Goal: Information Seeking & Learning: Understand process/instructions

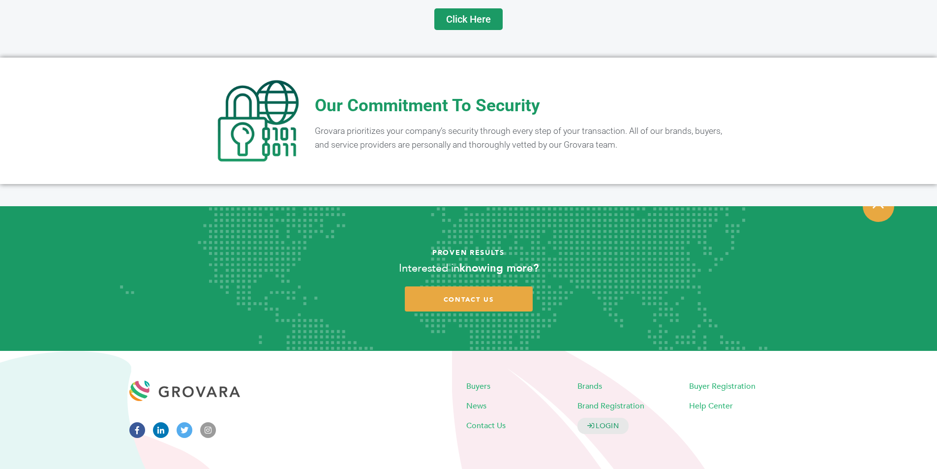
scroll to position [1923, 0]
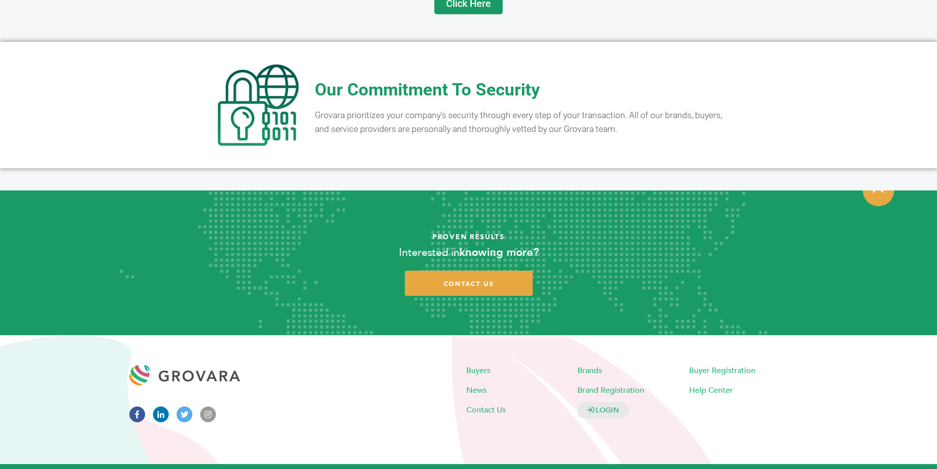
click at [629, 468] on link "Our Partners" at bounding box center [621, 474] width 43 height 8
click at [527, 80] on span "Our Commitment To Security" at bounding box center [427, 90] width 225 height 20
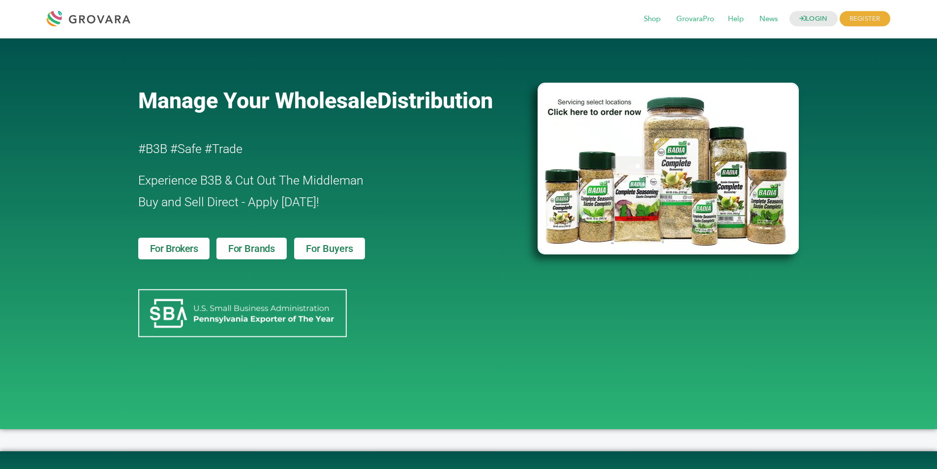
scroll to position [0, 0]
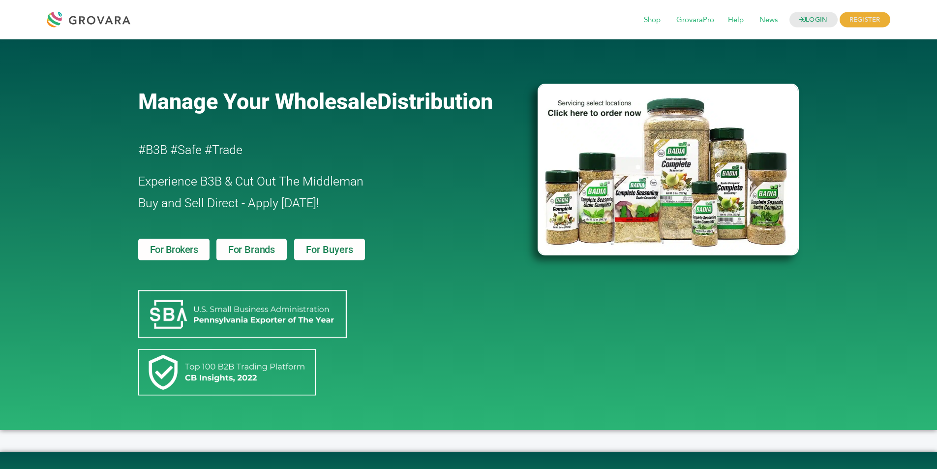
click at [329, 250] on span "For Buyers" at bounding box center [329, 249] width 47 height 10
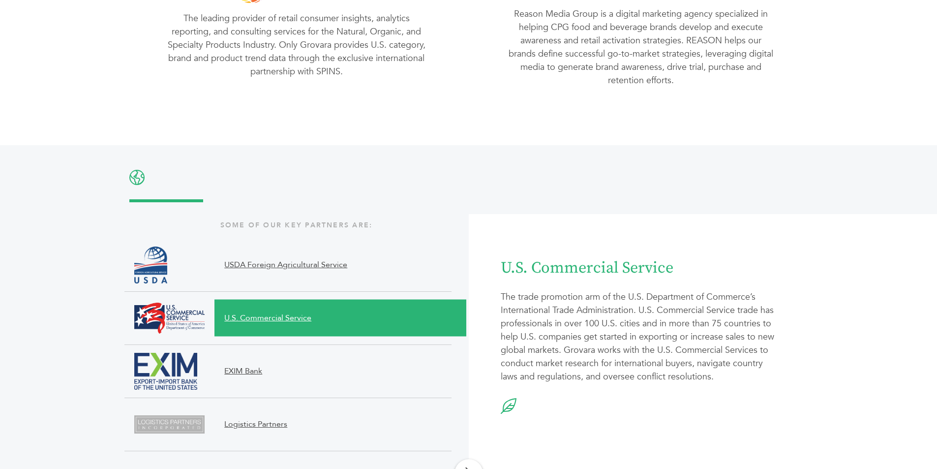
scroll to position [934, 0]
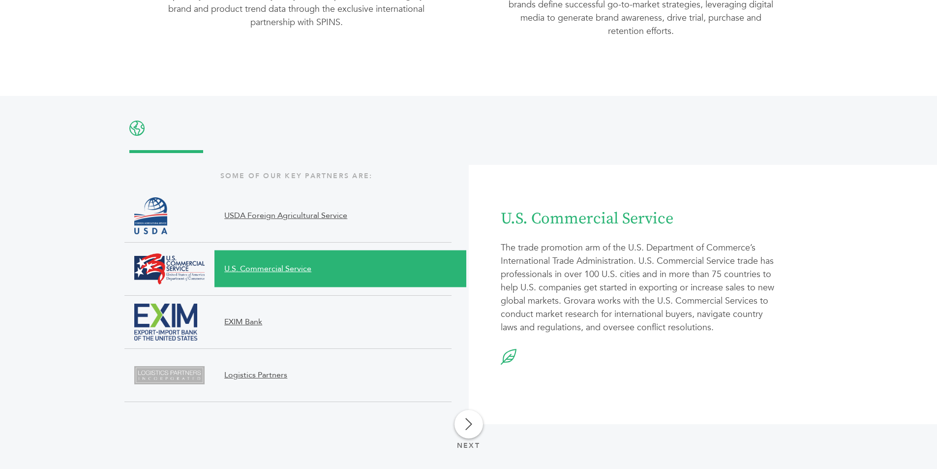
click at [318, 319] on span "EXIM Bank" at bounding box center [330, 322] width 232 height 12
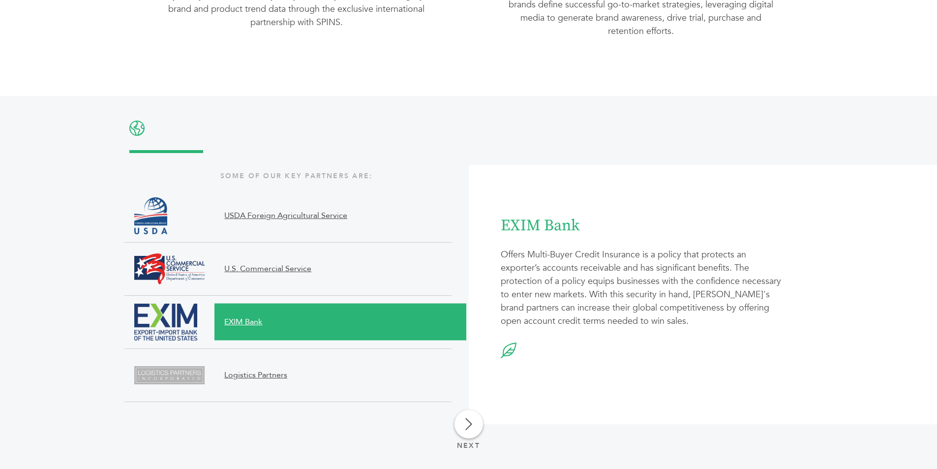
click at [369, 366] on span "Logistics Partners" at bounding box center [330, 375] width 232 height 37
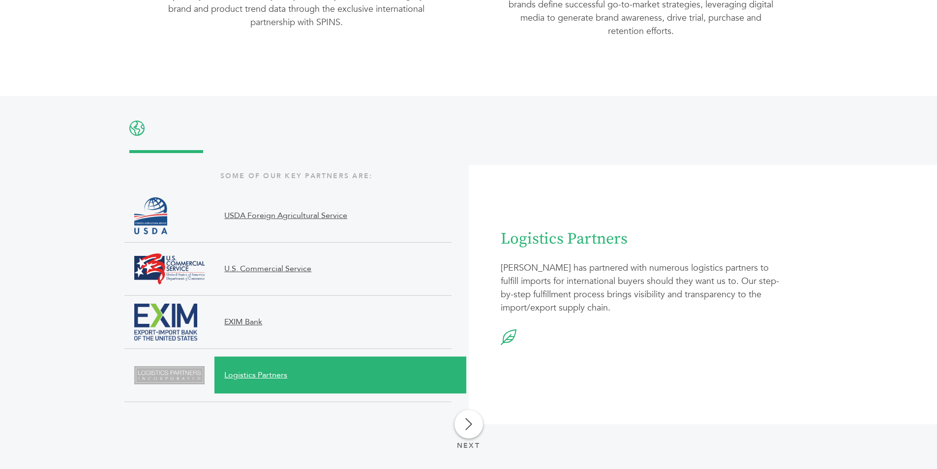
click at [405, 214] on span "USDA Foreign Agricultural Service" at bounding box center [330, 216] width 232 height 12
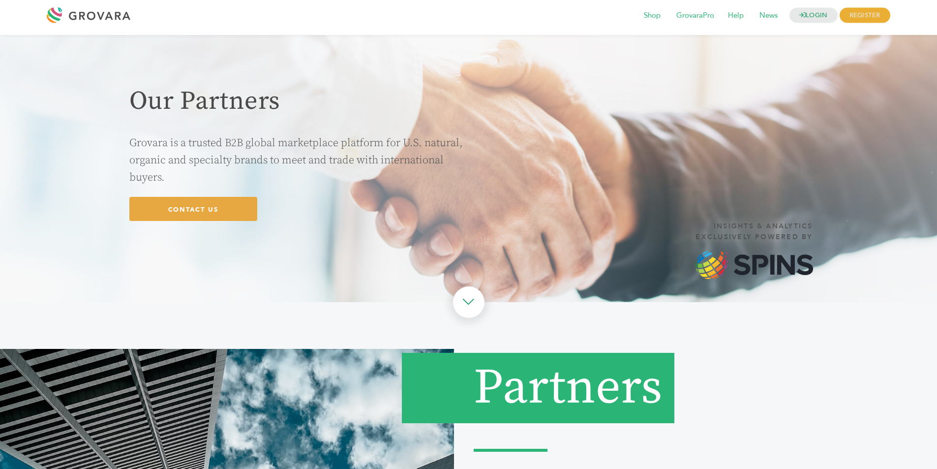
scroll to position [0, 0]
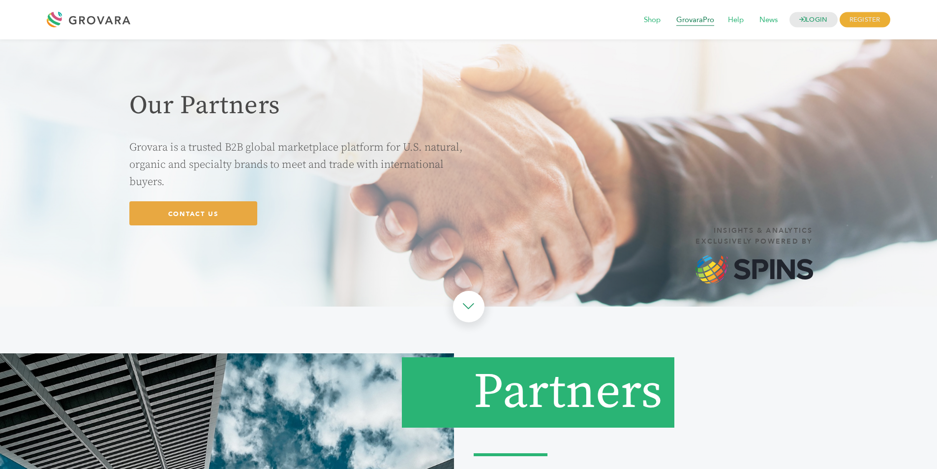
click at [702, 23] on span "GrovaraPro" at bounding box center [695, 20] width 52 height 19
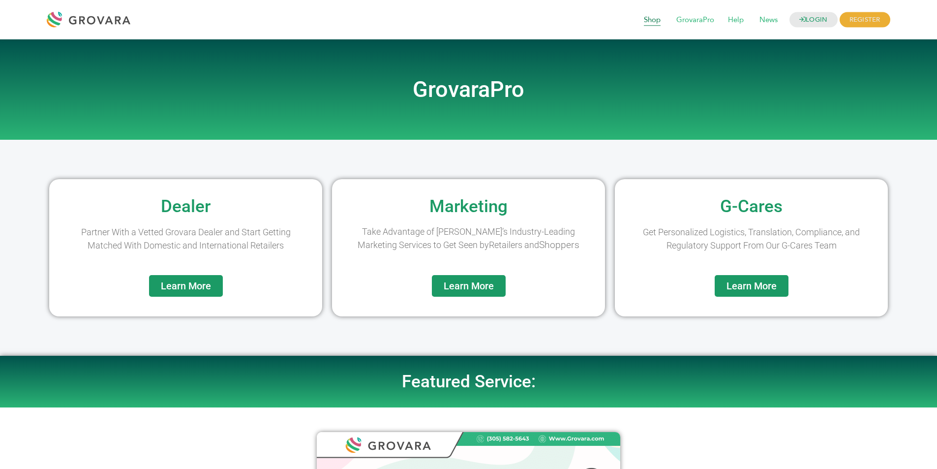
click at [653, 20] on span "Shop" at bounding box center [652, 20] width 30 height 19
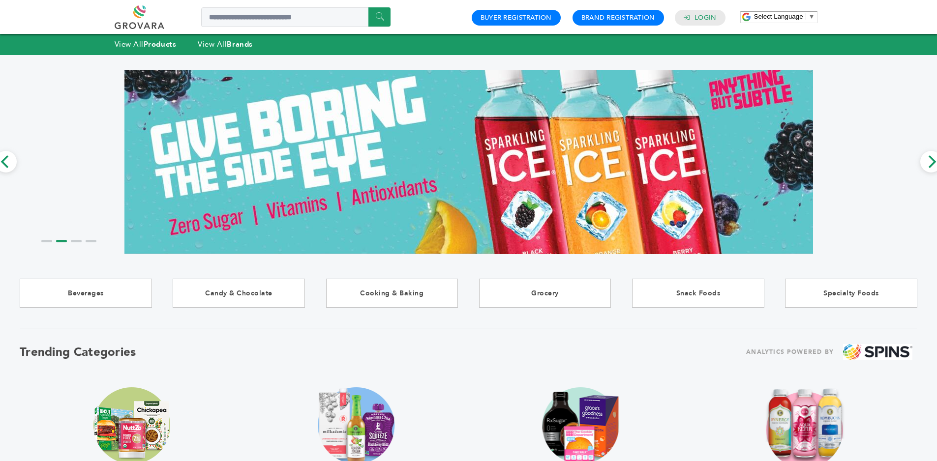
click at [812, 20] on span "▼" at bounding box center [812, 16] width 6 height 7
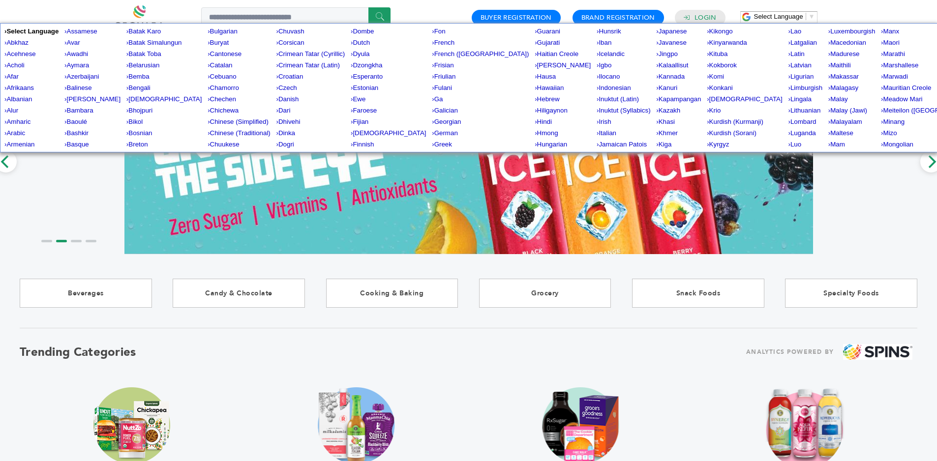
click at [812, 20] on span "▼" at bounding box center [812, 16] width 6 height 7
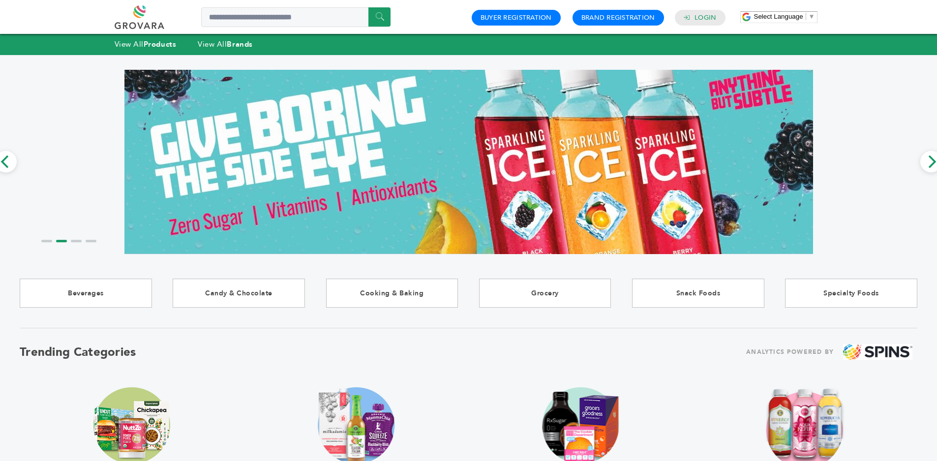
click at [824, 10] on div "****** 0 0 Buyer Registration Brand Registration Login Select Language ​ ▼ Menu" at bounding box center [468, 17] width 937 height 34
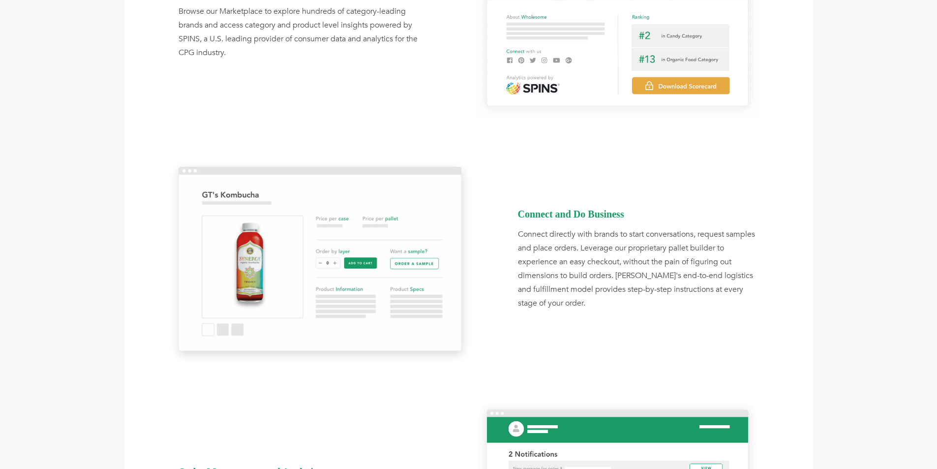
scroll to position [952, 0]
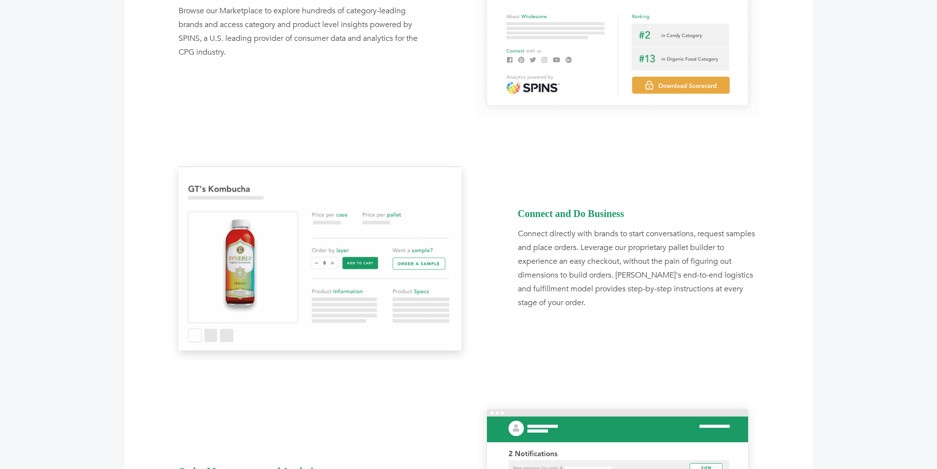
click at [580, 212] on div "Connect and Do Business" at bounding box center [638, 214] width 241 height 14
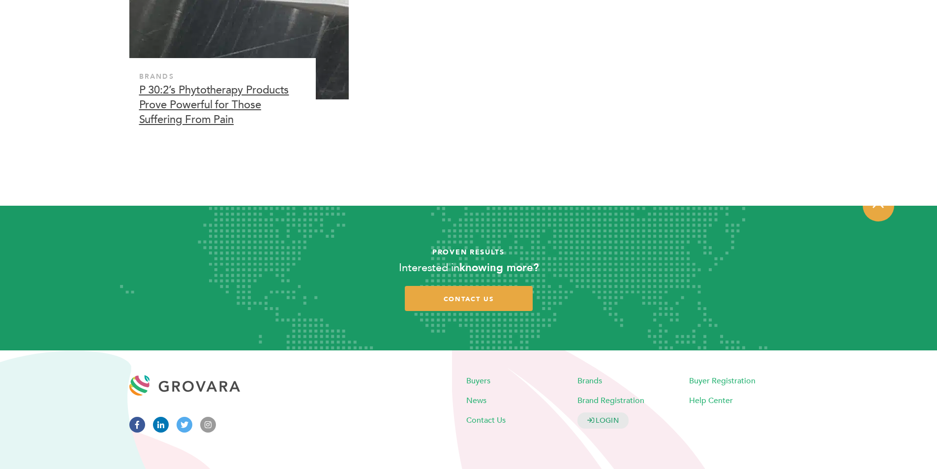
scroll to position [2919, 0]
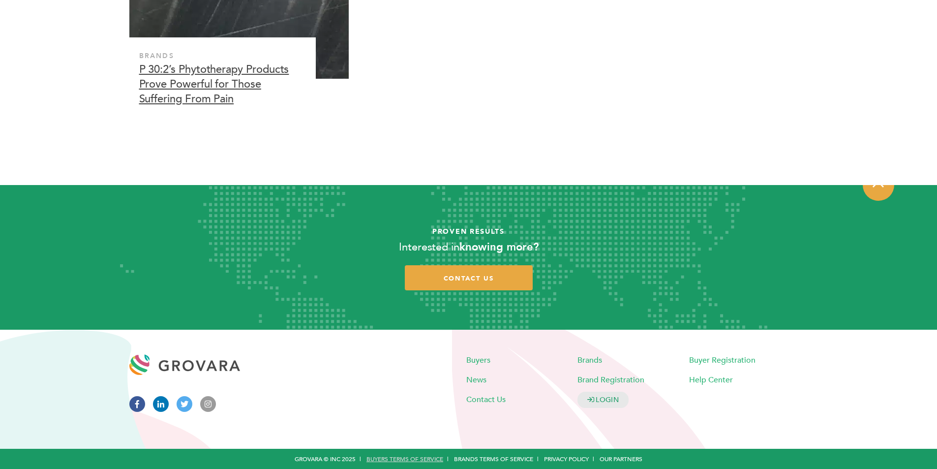
click at [414, 458] on link "Buyers Terms of Service" at bounding box center [404, 458] width 77 height 8
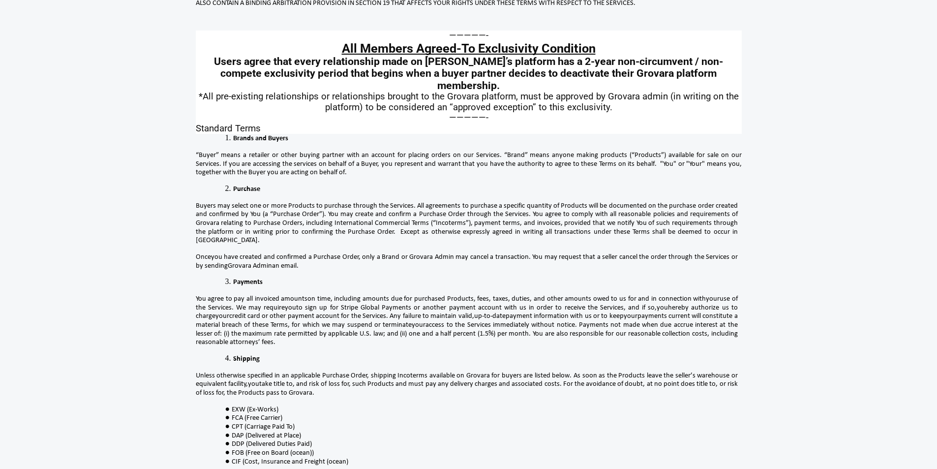
scroll to position [197, 0]
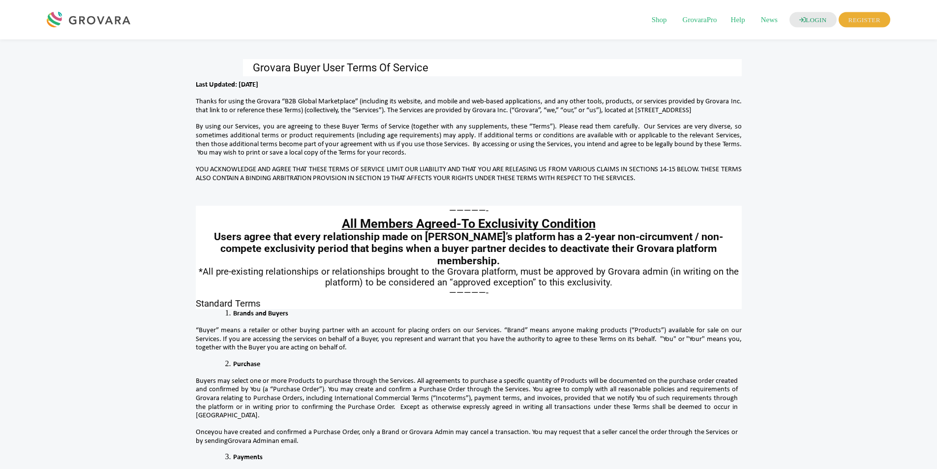
scroll to position [2360, 0]
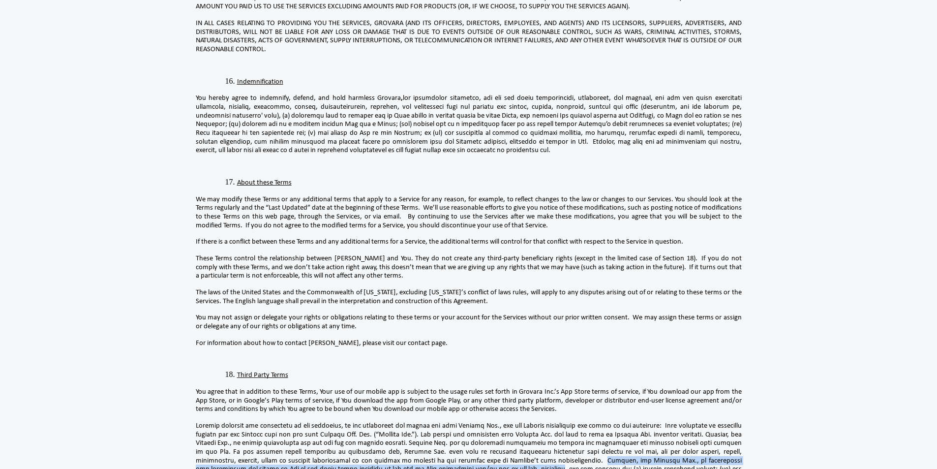
drag, startPoint x: 611, startPoint y: 298, endPoint x: 542, endPoint y: 308, distance: 69.2
click at [542, 422] on span at bounding box center [469, 473] width 546 height 103
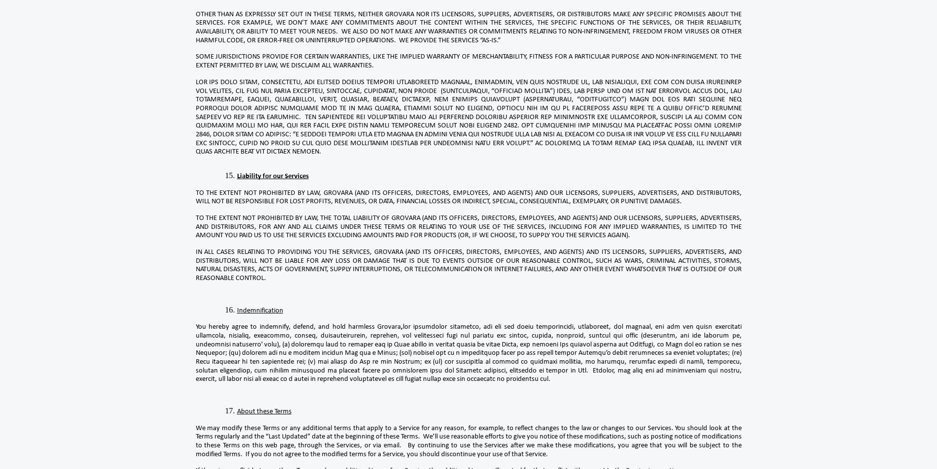
scroll to position [2114, 0]
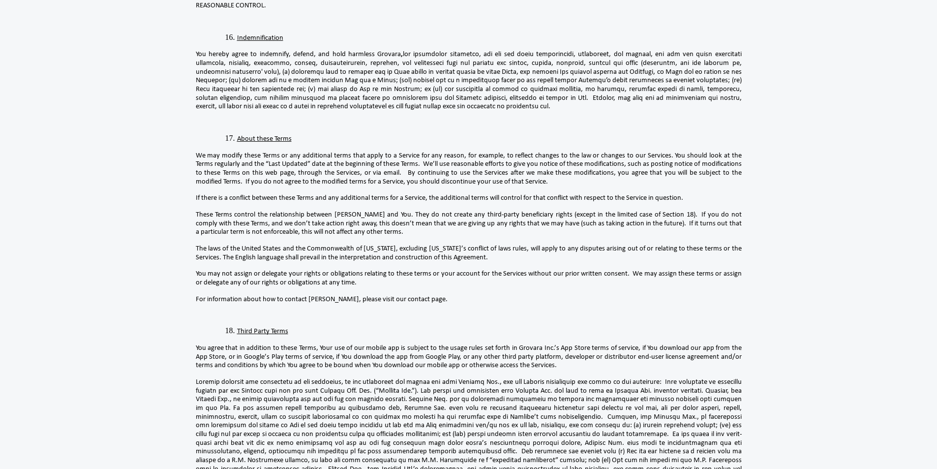
scroll to position [2409, 0]
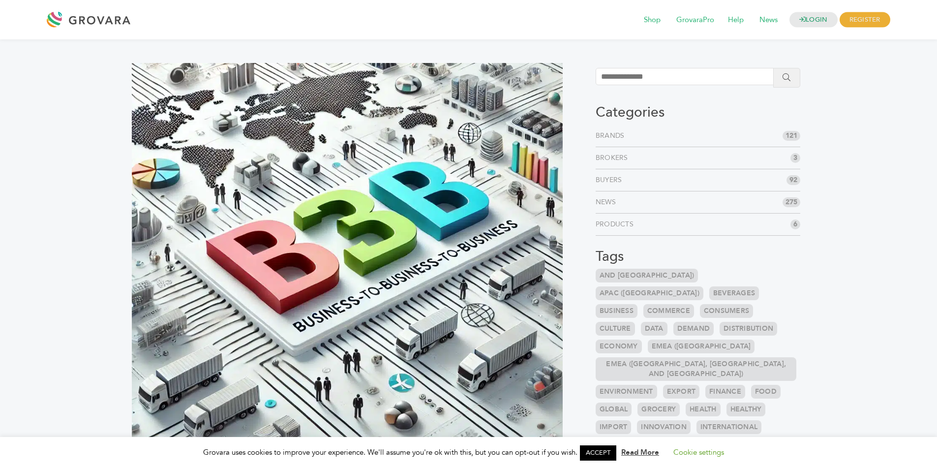
click at [609, 458] on link "ACCEPT" at bounding box center [598, 452] width 36 height 15
